Goal: Find specific page/section: Find specific page/section

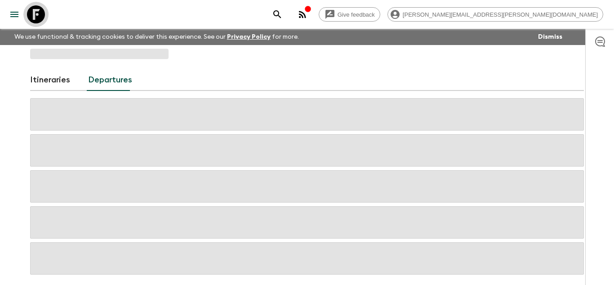
click at [43, 15] on icon at bounding box center [36, 14] width 18 height 18
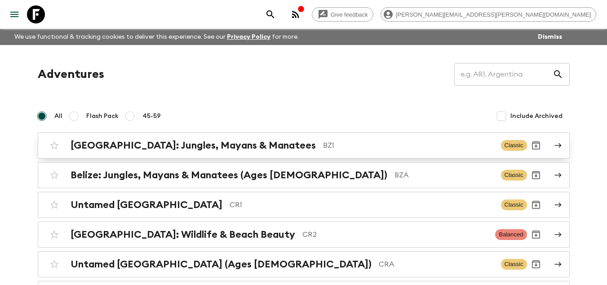
click at [323, 144] on p "BZ1" at bounding box center [408, 145] width 171 height 11
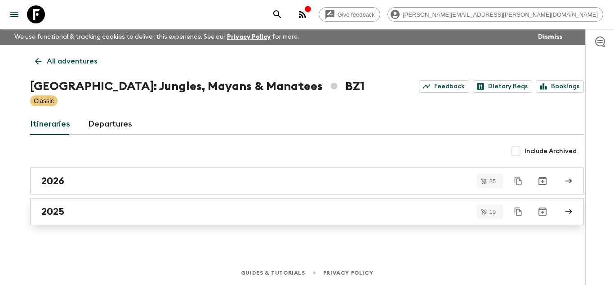
click at [186, 220] on link "2025" at bounding box center [307, 211] width 554 height 27
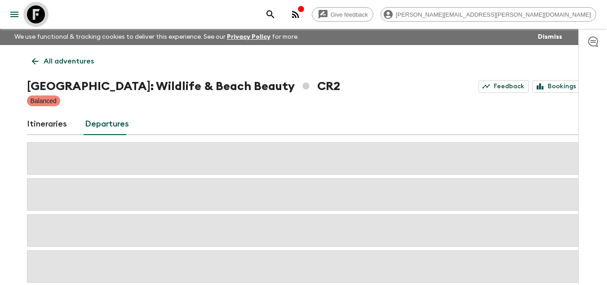
click at [38, 12] on icon at bounding box center [36, 14] width 18 height 18
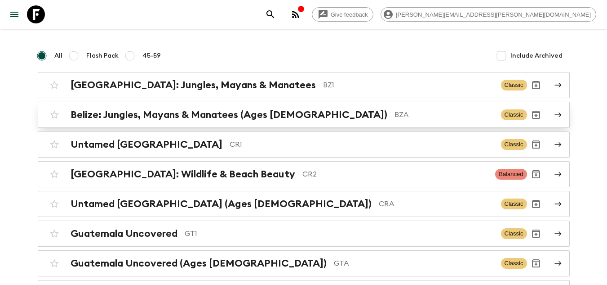
scroll to position [45, 0]
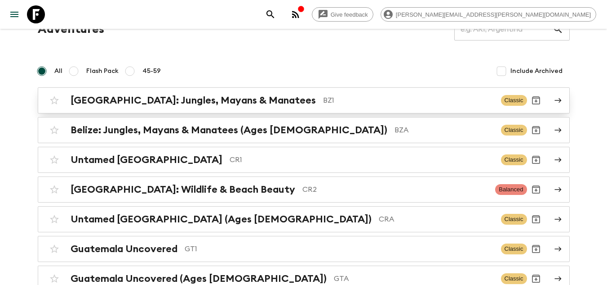
click at [323, 101] on p "BZ1" at bounding box center [408, 100] width 171 height 11
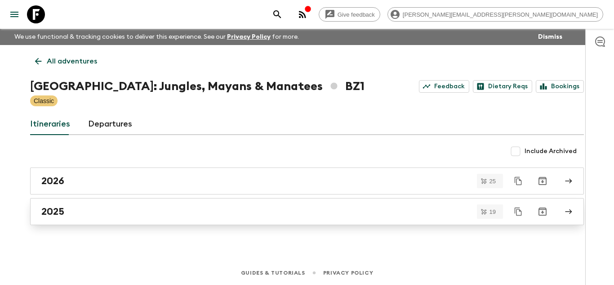
click at [120, 214] on div "2025" at bounding box center [298, 211] width 514 height 12
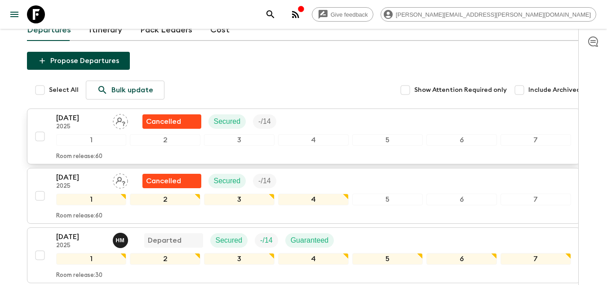
scroll to position [135, 0]
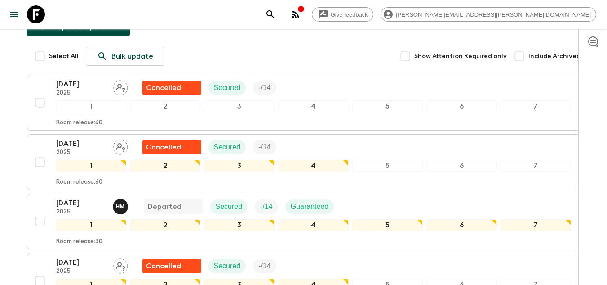
click at [53, 197] on div "23 Aug 2025 2025 H M Departed Secured - / 14 Guaranteed 1 2 3 4 5 6 7 Room rele…" at bounding box center [301, 221] width 540 height 48
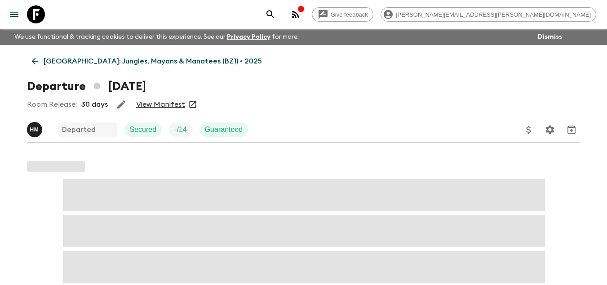
click at [165, 105] on link "View Manifest" at bounding box center [160, 104] width 49 height 9
